Goal: Browse casually: Explore the website without a specific task or goal

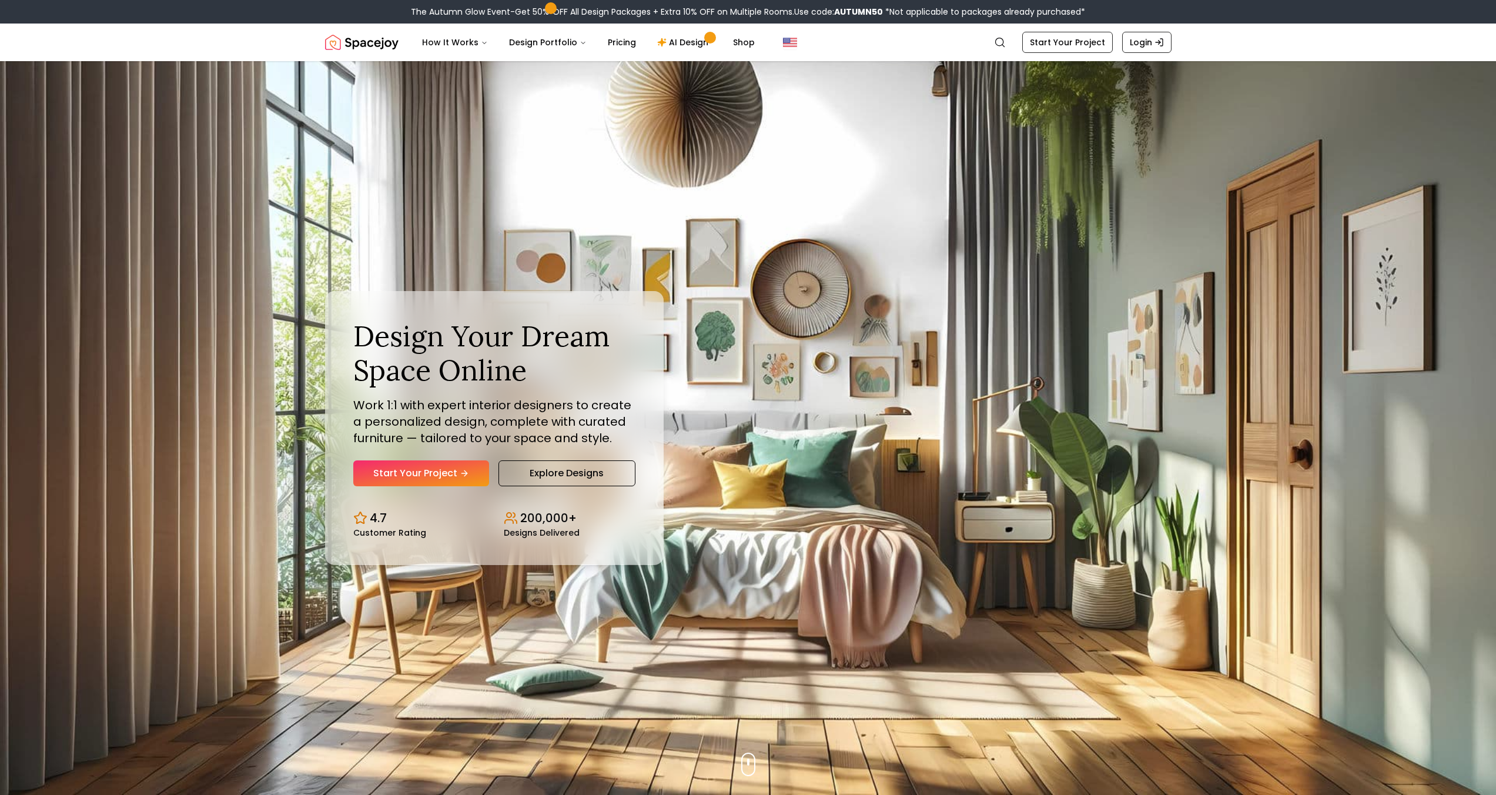
click at [520, 347] on h1 "Design Your Dream Space Online" at bounding box center [494, 353] width 282 height 68
click at [565, 333] on h1 "Design Your Dream Space Online" at bounding box center [494, 353] width 282 height 68
click at [514, 342] on h1 "Design Your Dream Space Online" at bounding box center [494, 353] width 282 height 68
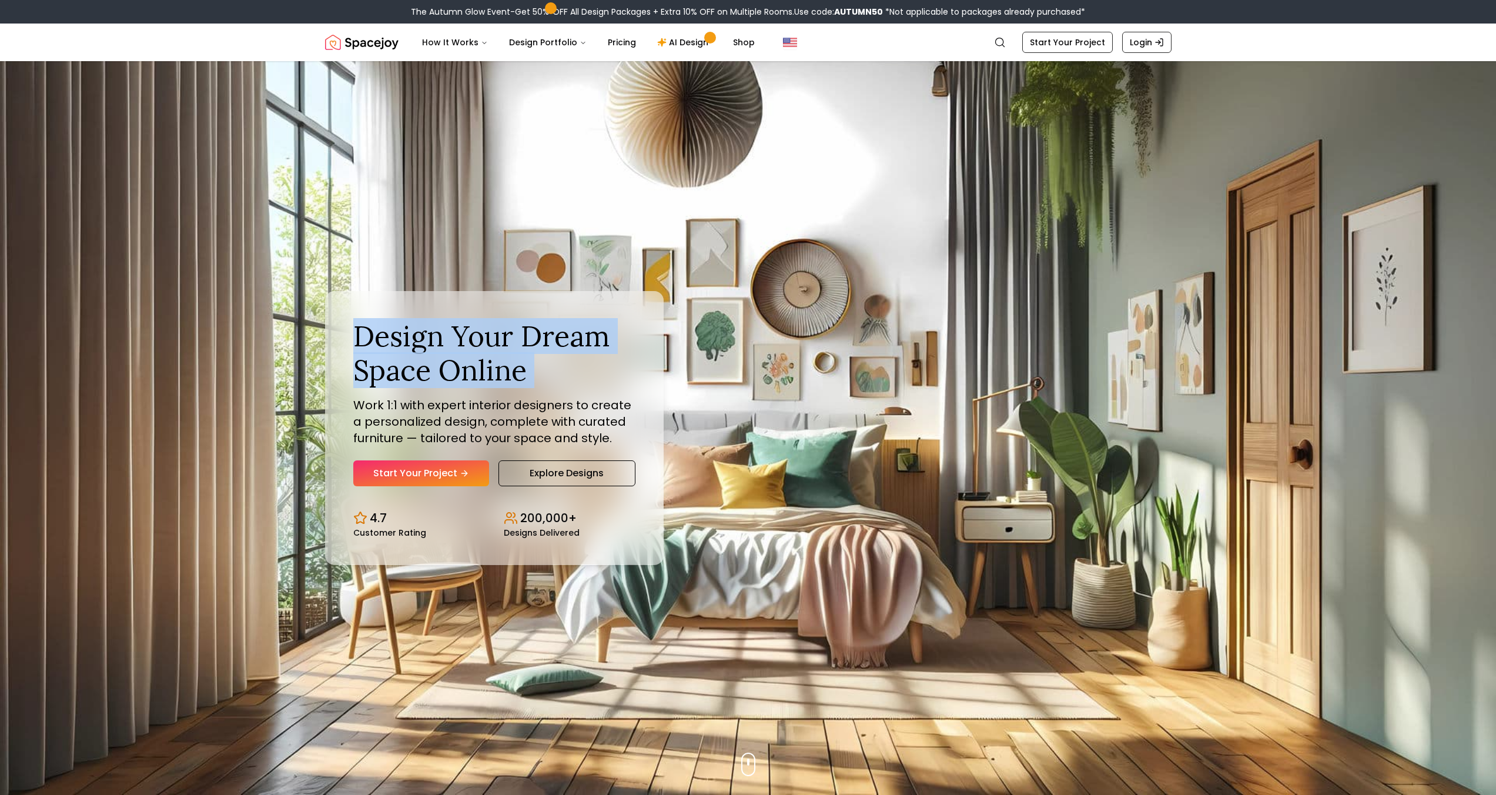
click at [514, 342] on h1 "Design Your Dream Space Online" at bounding box center [494, 353] width 282 height 68
click at [481, 346] on h1 "Design Your Dream Space Online" at bounding box center [494, 353] width 282 height 68
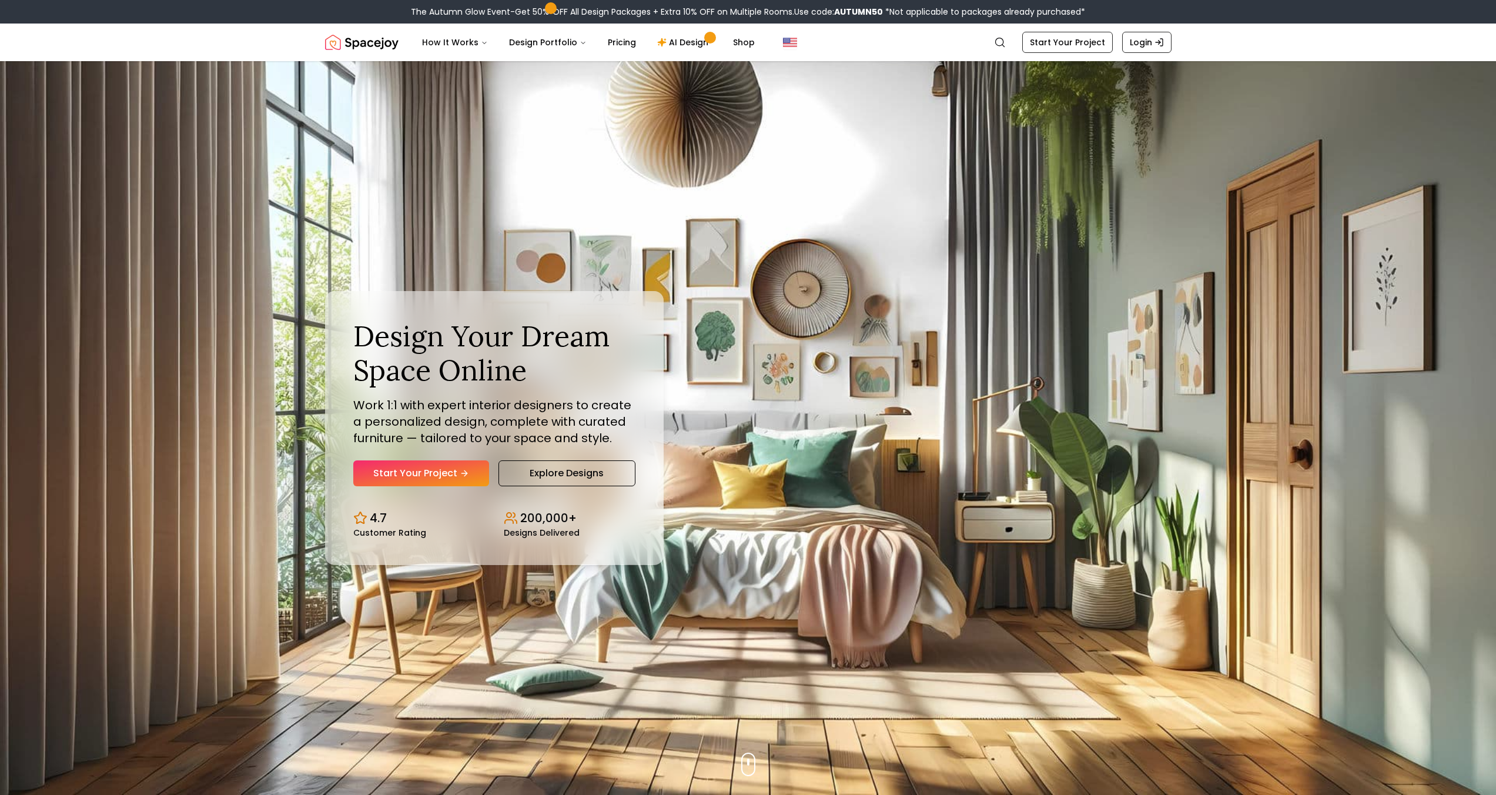
click at [1006, 239] on div "Design Your Dream Space Online Work 1:1 with expert interior designers to creat…" at bounding box center [748, 427] width 903 height 733
click at [588, 327] on h1 "Design Your Dream Space Online" at bounding box center [494, 353] width 282 height 68
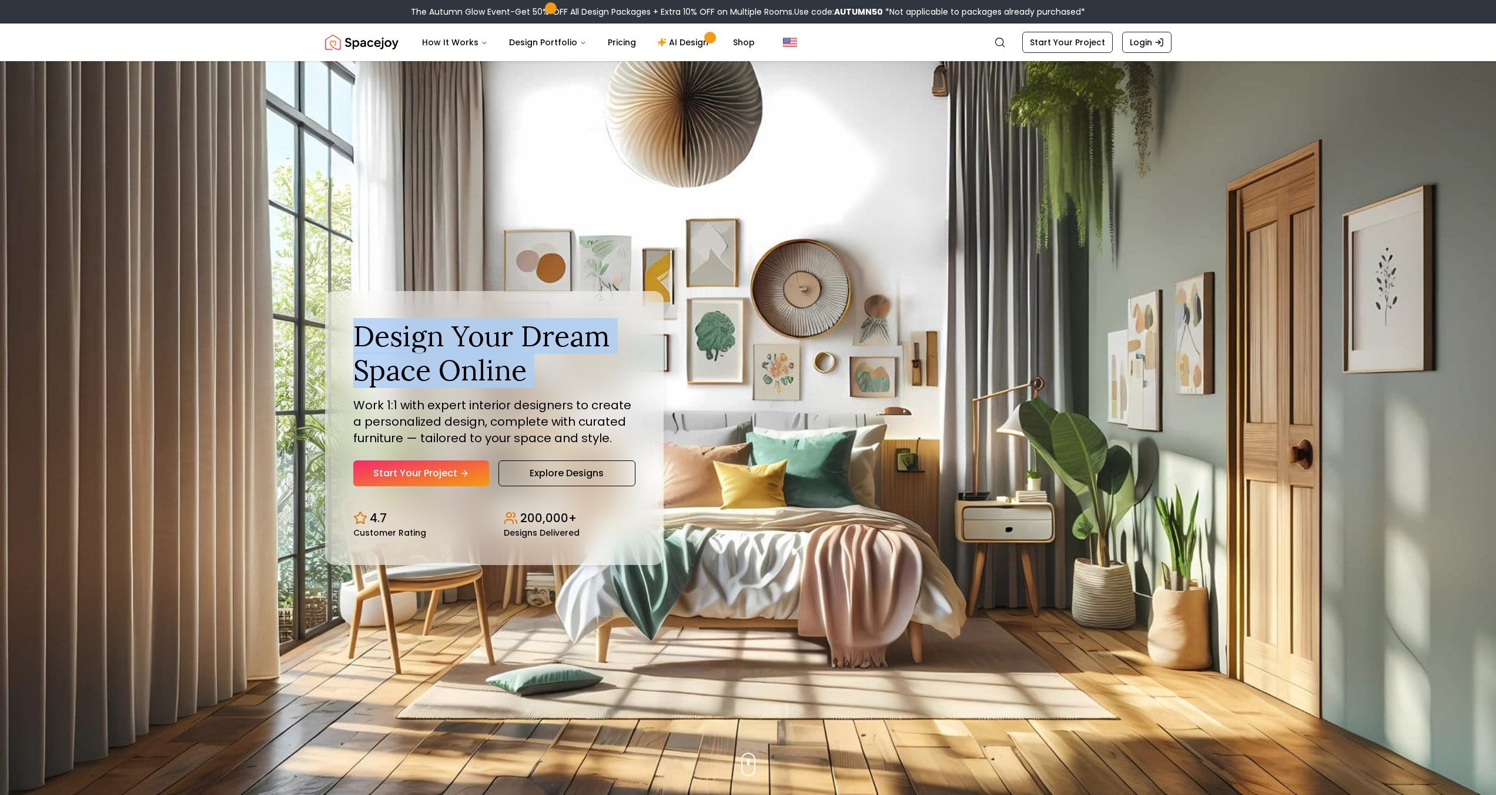
click at [588, 327] on h1 "Design Your Dream Space Online" at bounding box center [494, 353] width 282 height 68
